Goal: Transaction & Acquisition: Purchase product/service

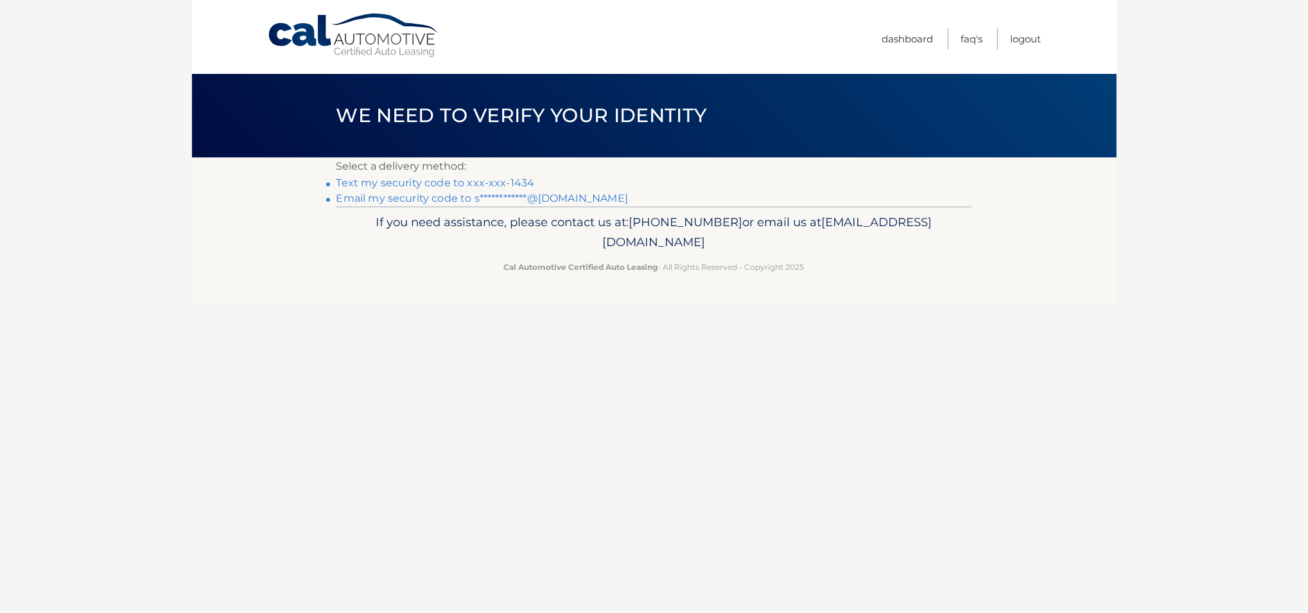
click at [449, 182] on link "Text my security code to xxx-xxx-1434" at bounding box center [435, 183] width 198 height 12
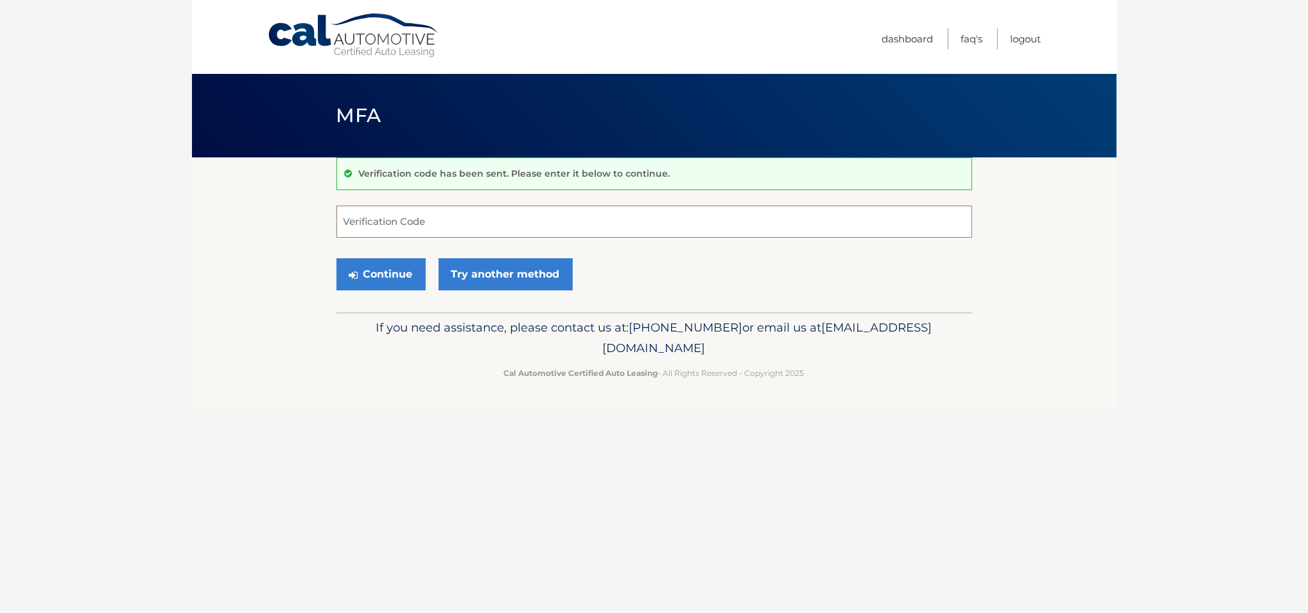
click at [430, 220] on input "Verification Code" at bounding box center [654, 221] width 636 height 32
type input "221534"
click at [410, 272] on button "Continue" at bounding box center [380, 274] width 89 height 32
click at [357, 272] on icon "submit" at bounding box center [353, 275] width 9 height 10
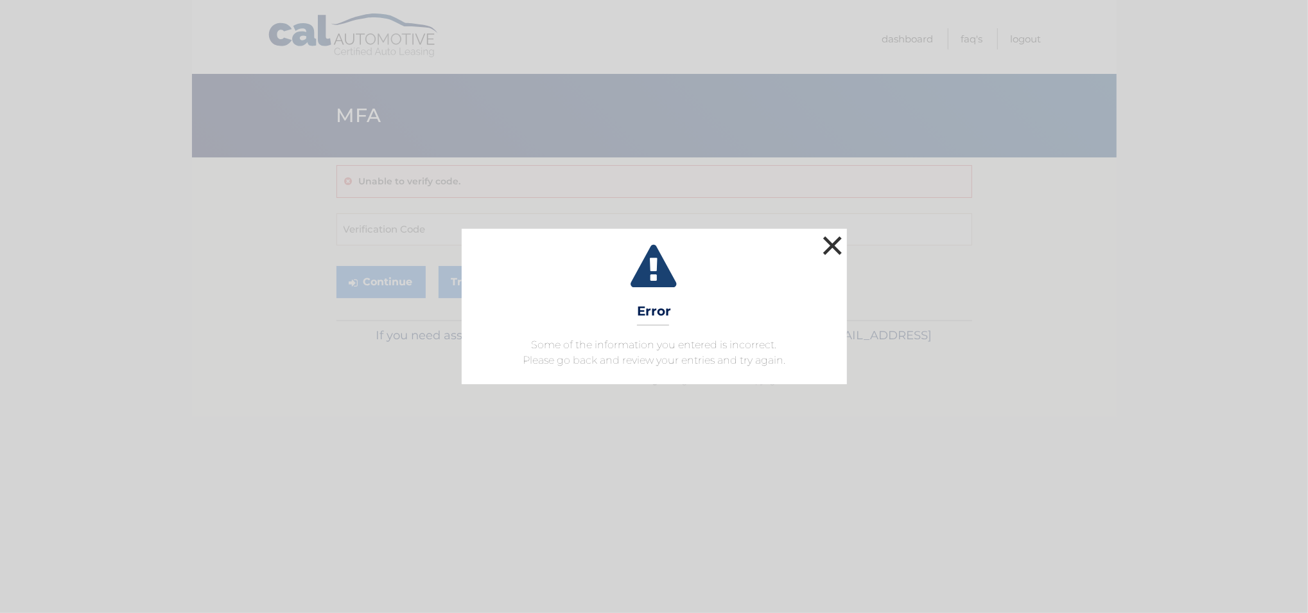
click at [837, 242] on button "×" at bounding box center [833, 245] width 26 height 26
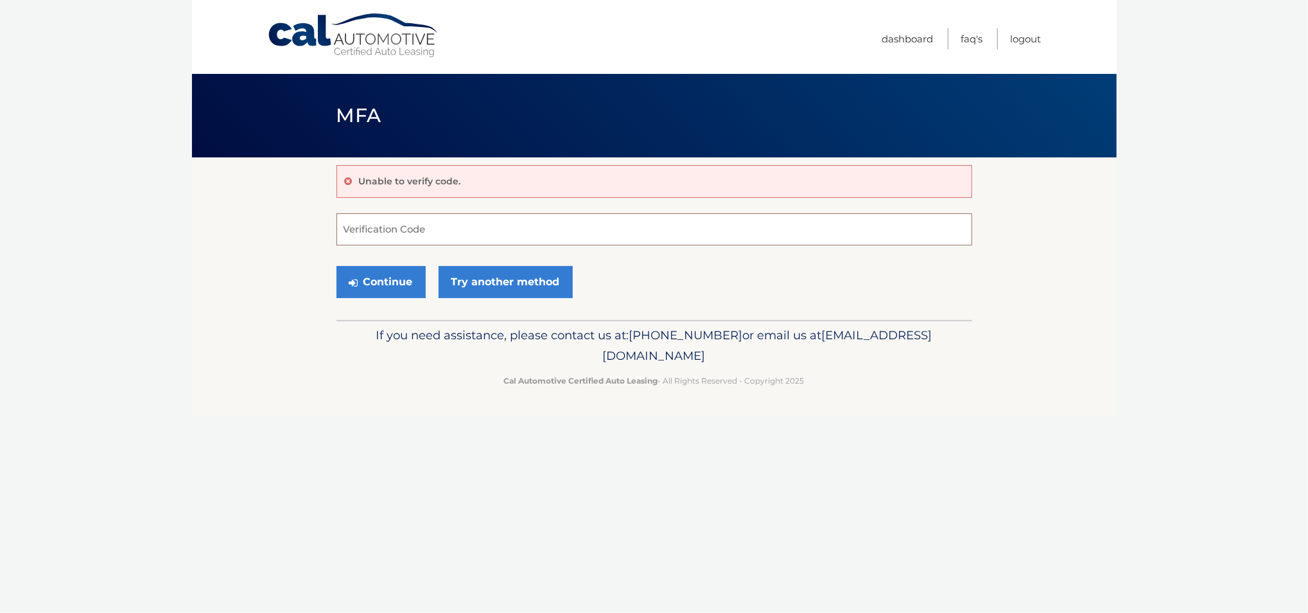
click at [484, 222] on input "Verification Code" at bounding box center [654, 229] width 636 height 32
type input "221534"
click at [336, 266] on button "Continue" at bounding box center [380, 282] width 89 height 32
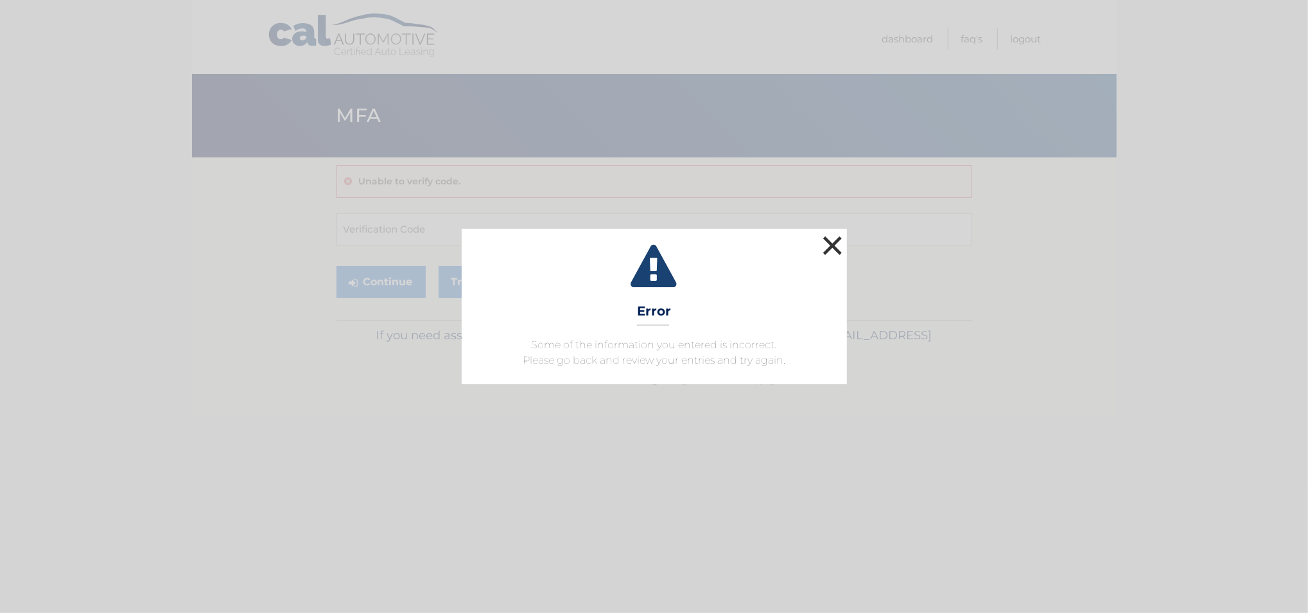
click at [831, 244] on button "×" at bounding box center [833, 245] width 26 height 26
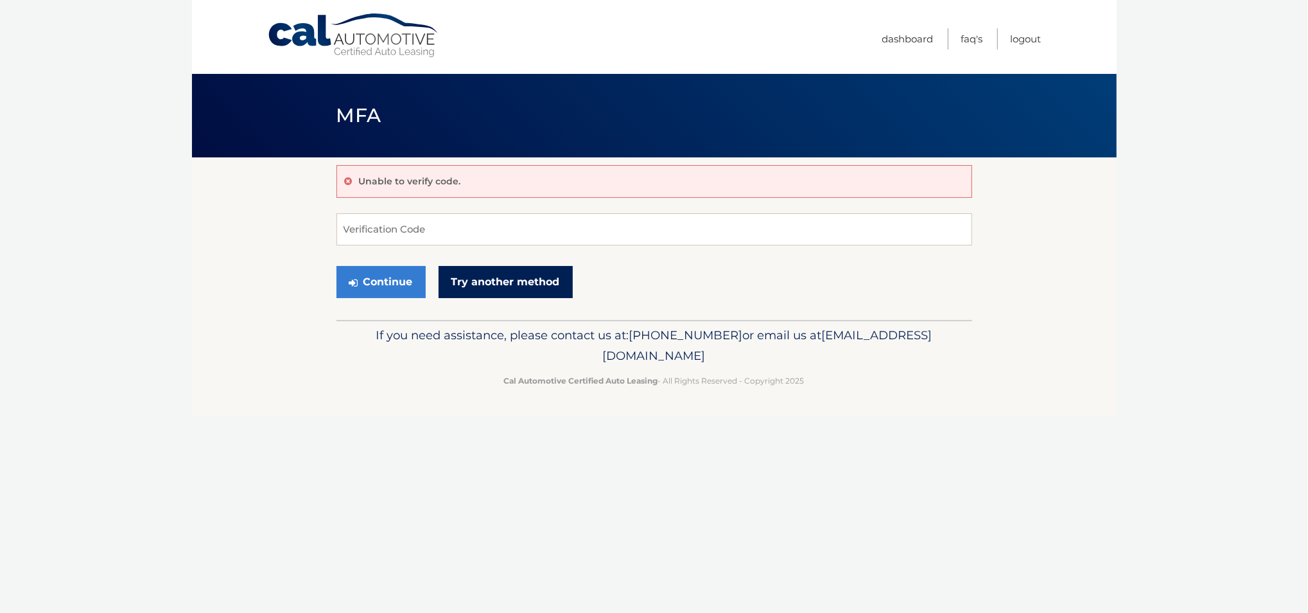
click at [459, 275] on link "Try another method" at bounding box center [506, 282] width 134 height 32
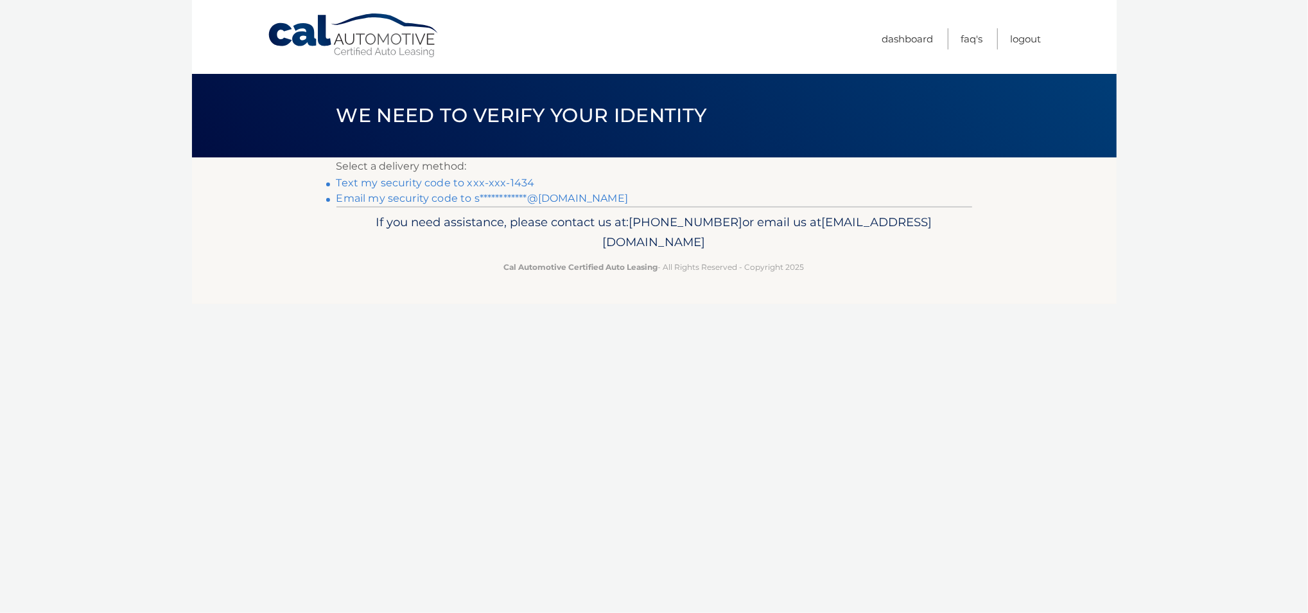
click at [467, 186] on link "Text my security code to xxx-xxx-1434" at bounding box center [435, 183] width 198 height 12
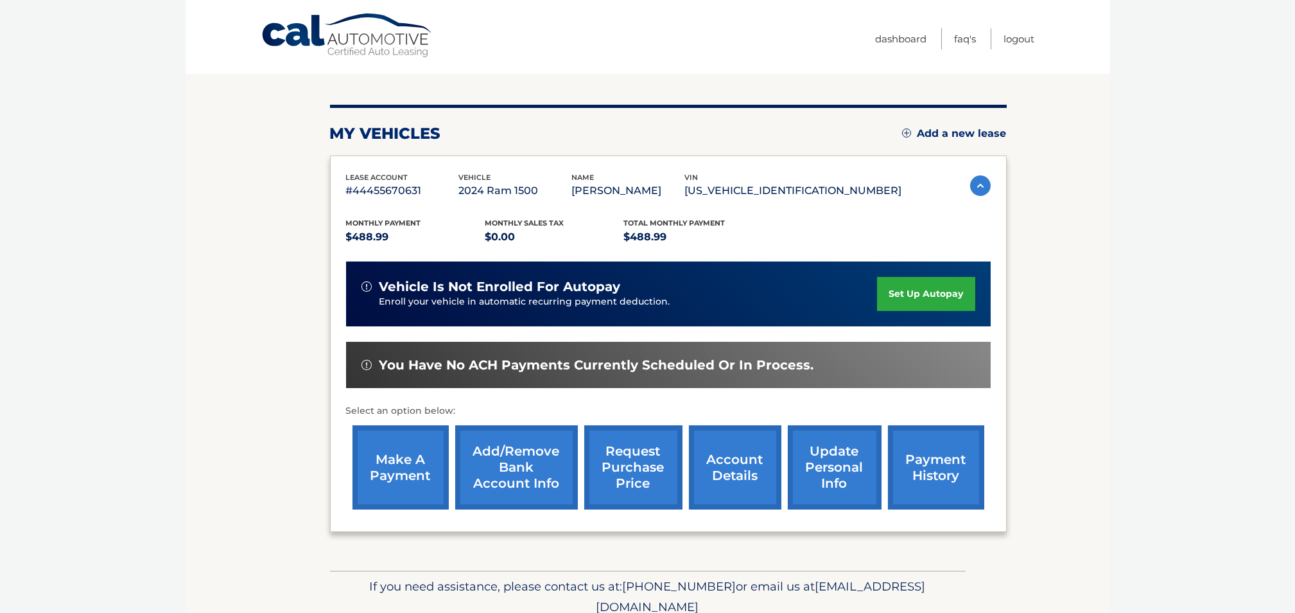
scroll to position [163, 0]
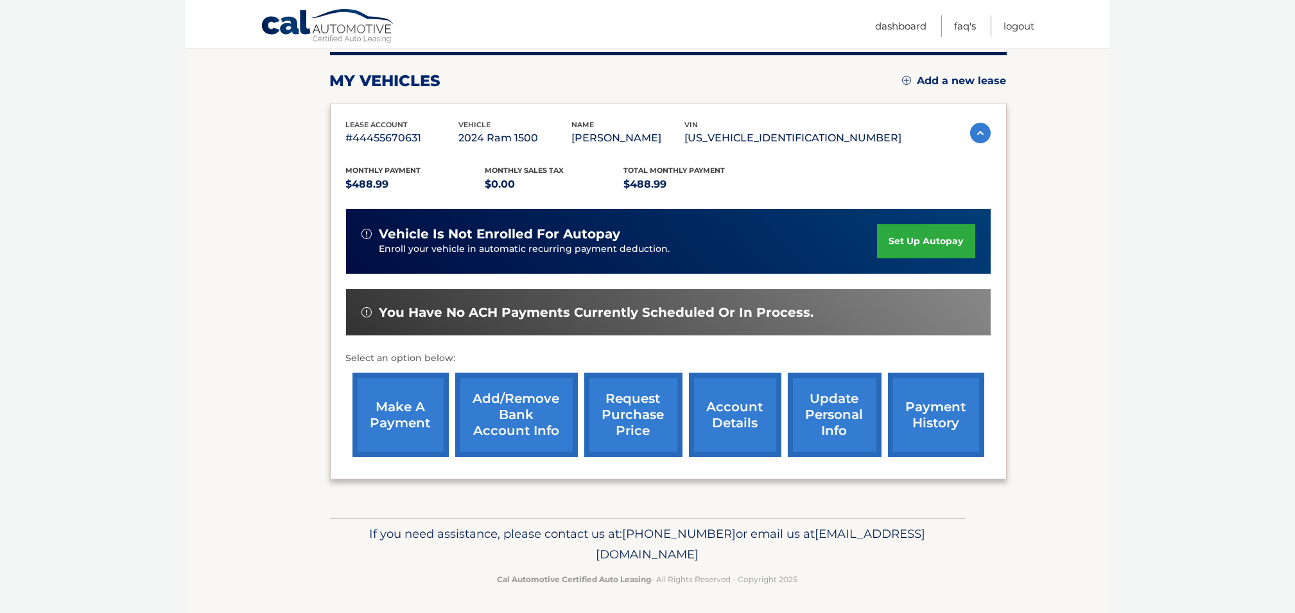
click at [384, 405] on link "make a payment" at bounding box center [401, 414] width 96 height 84
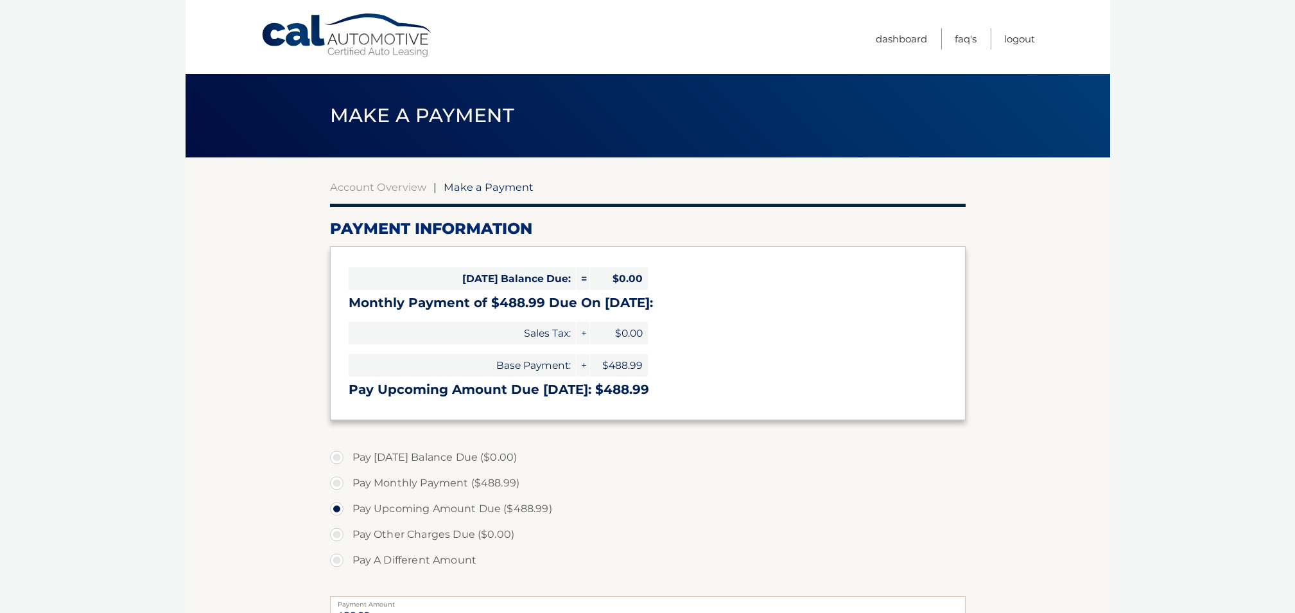
select select "NGUwNTQyM2MtZjA5My00YWY5LTgzZWMtMzYwOWMxMzYwYjUx"
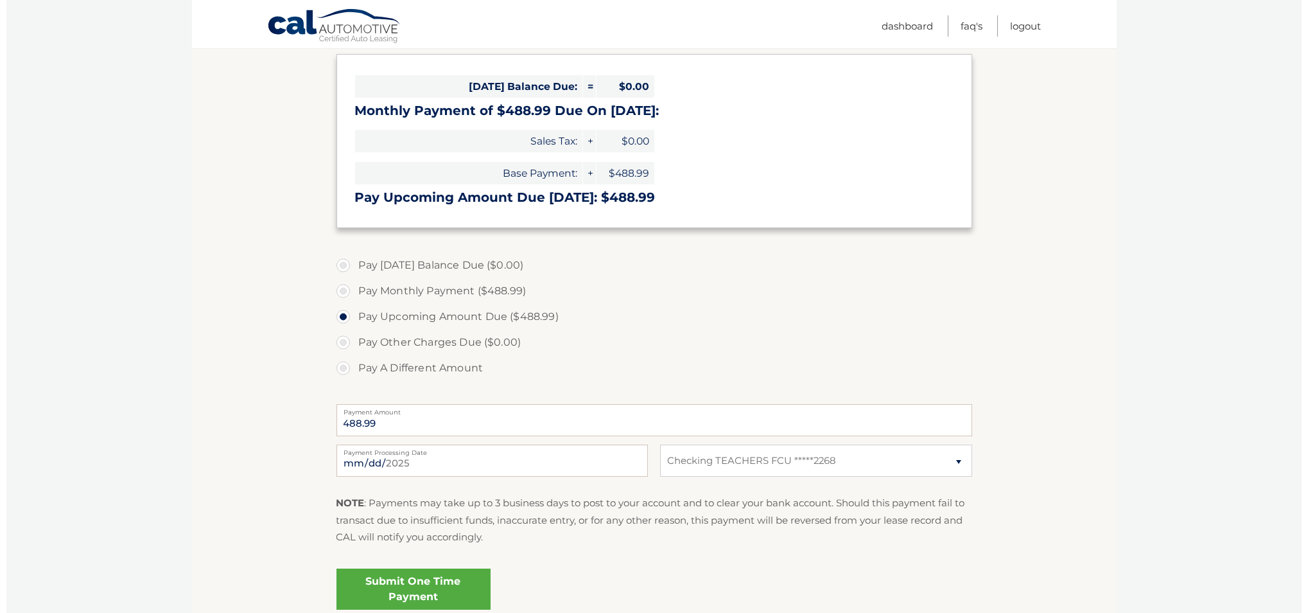
scroll to position [304, 0]
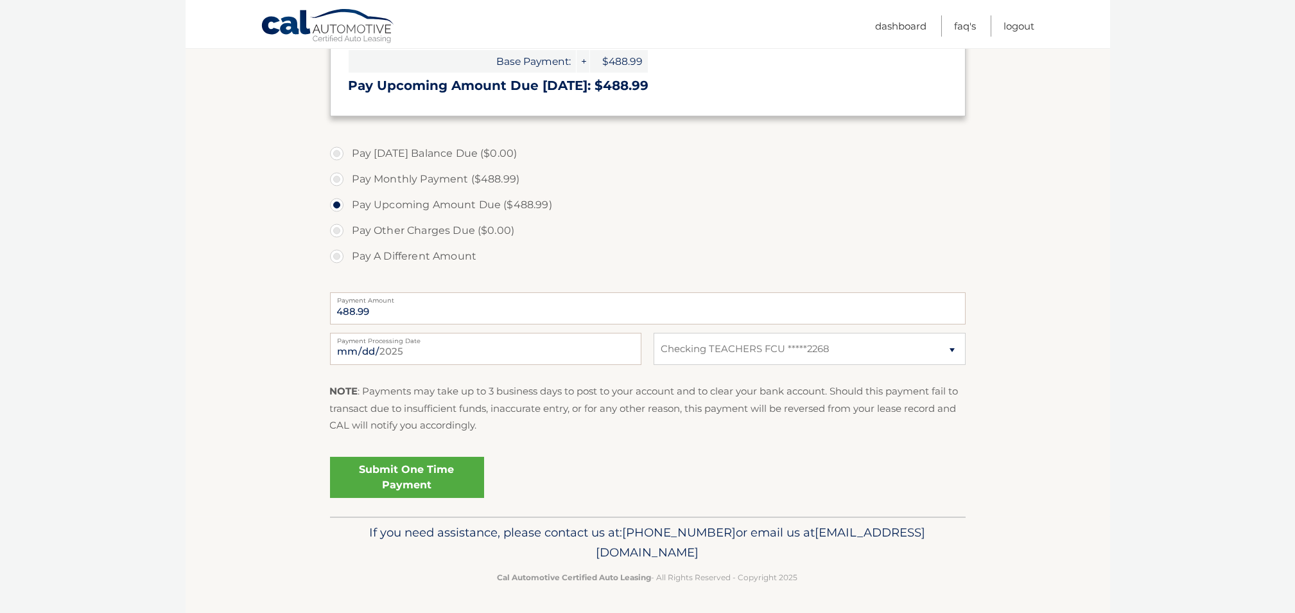
click at [433, 468] on link "Submit One Time Payment" at bounding box center [407, 477] width 154 height 41
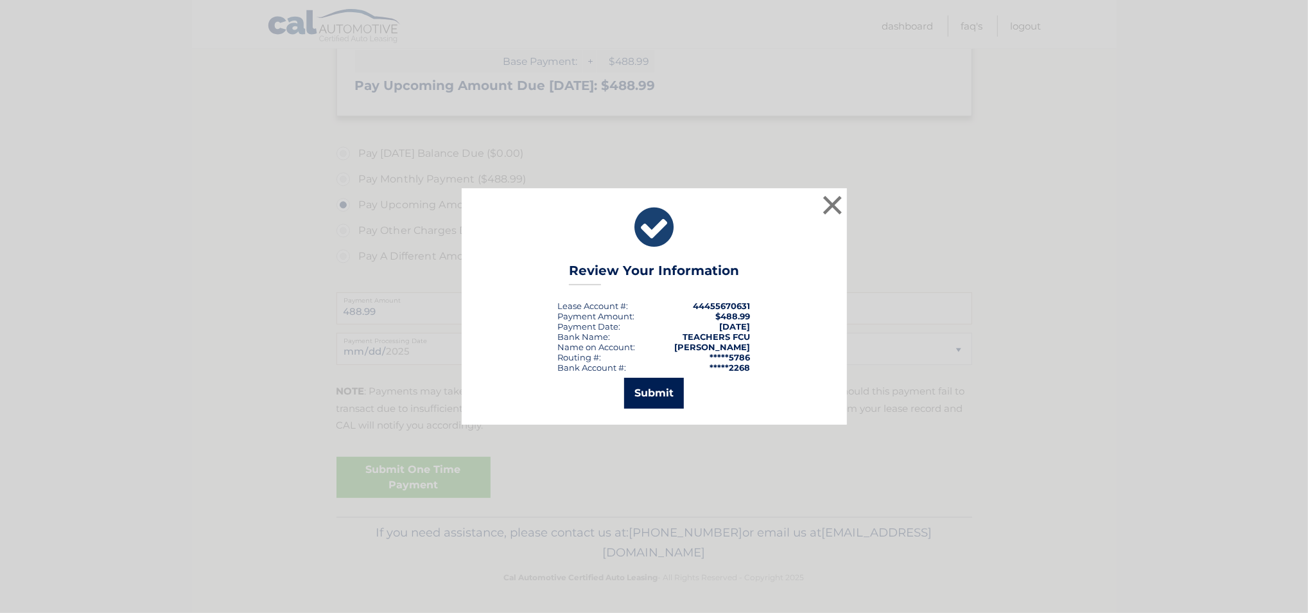
click at [668, 401] on button "Submit" at bounding box center [654, 393] width 60 height 31
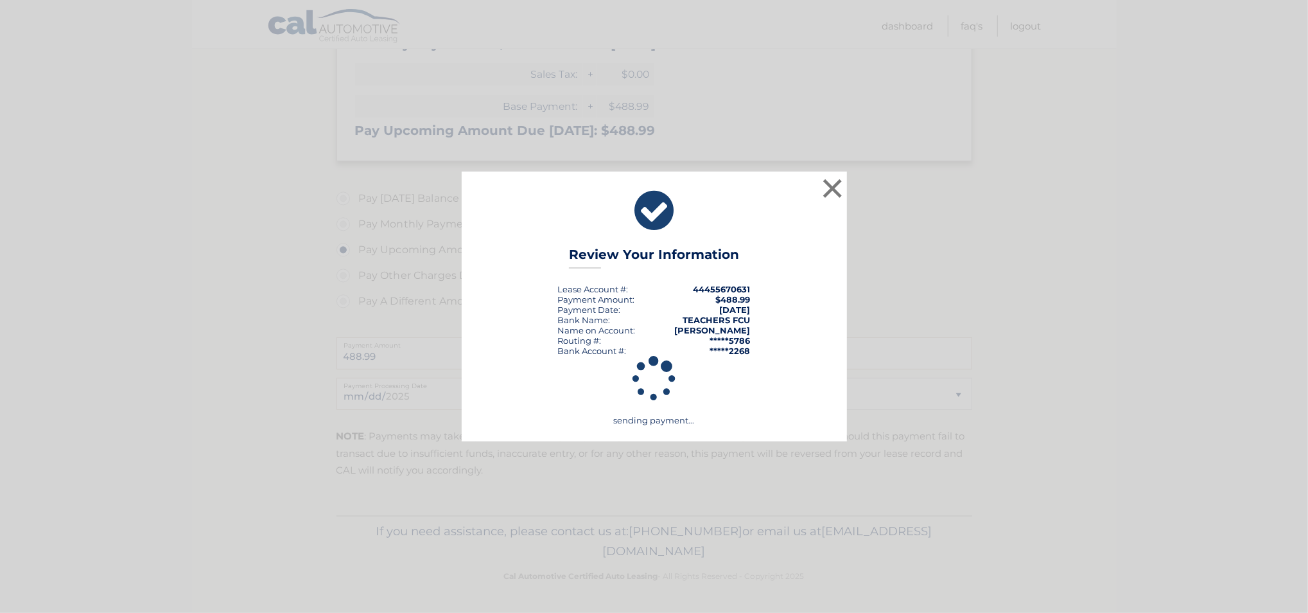
scroll to position [257, 0]
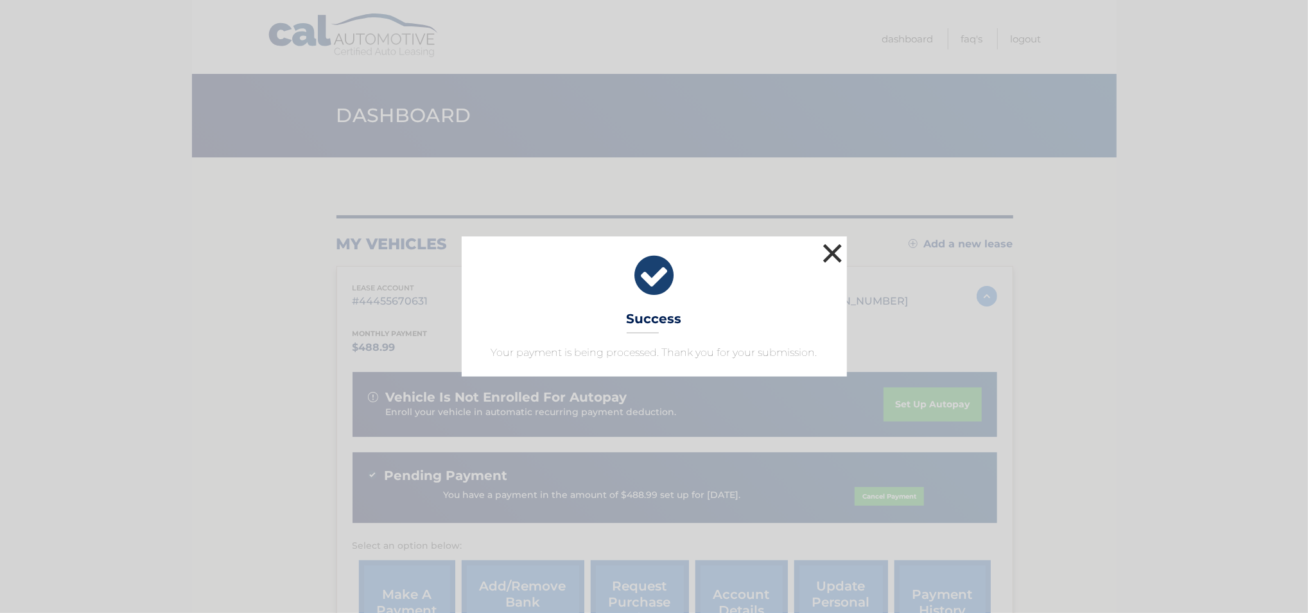
click at [839, 250] on button "×" at bounding box center [833, 253] width 26 height 26
